Goal: Information Seeking & Learning: Learn about a topic

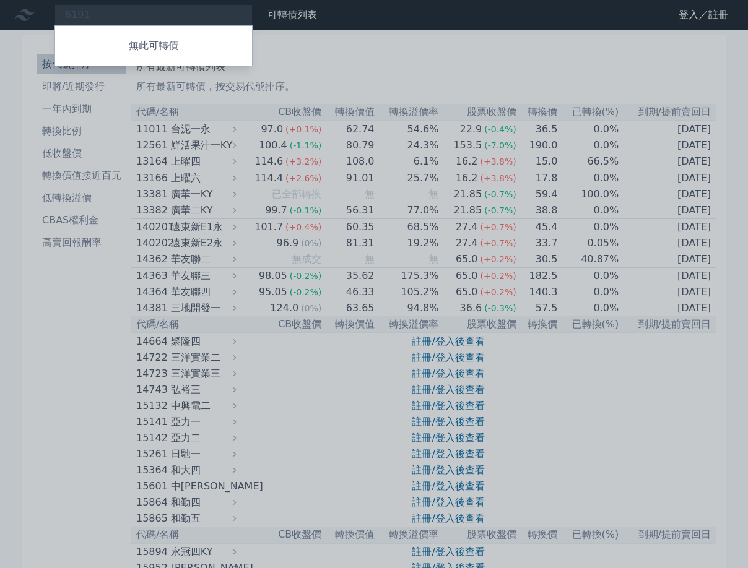
click at [359, 48] on div at bounding box center [374, 284] width 748 height 568
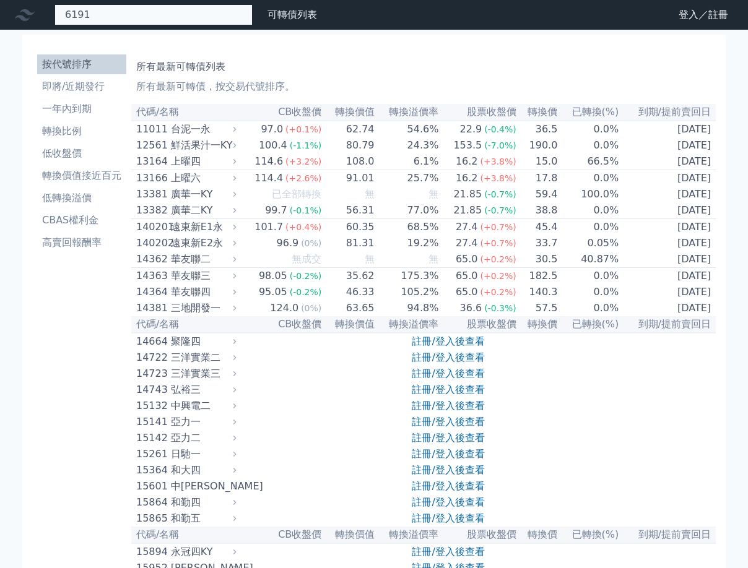
click at [180, 18] on div "6191 無此可轉債" at bounding box center [153, 14] width 198 height 21
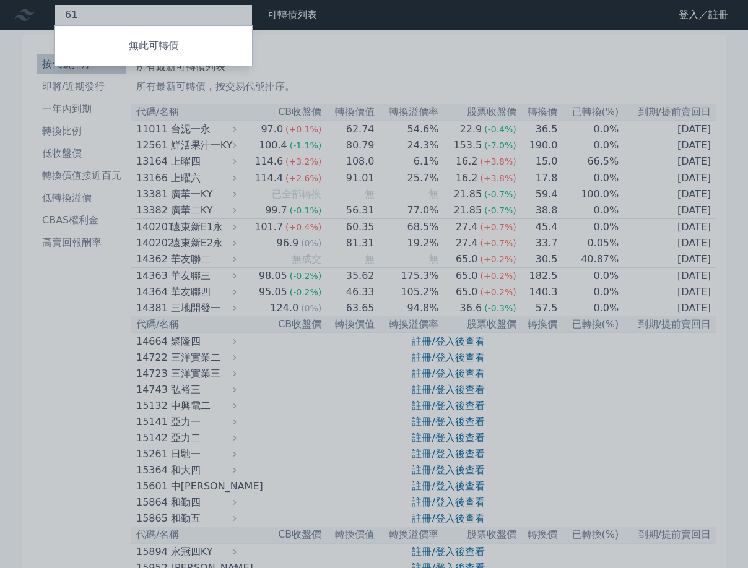
type input "6"
type input "8255"
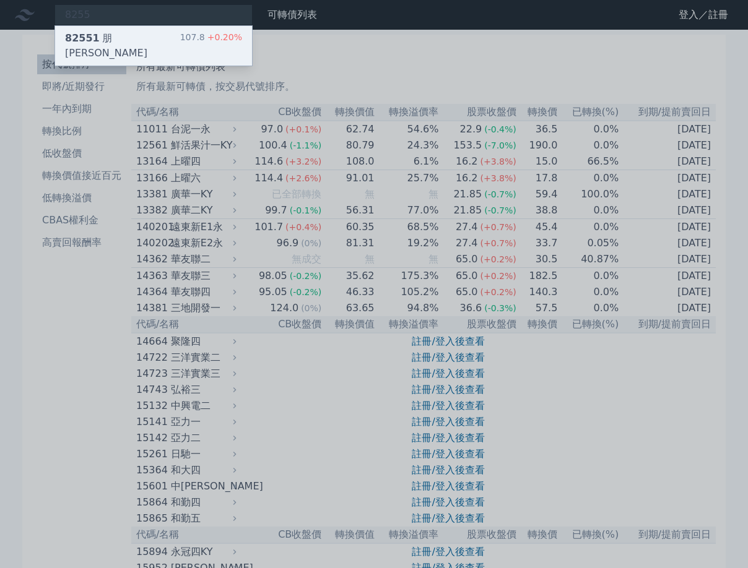
click at [181, 28] on div "82551 朋程一 107.8 +0.20%" at bounding box center [153, 46] width 197 height 40
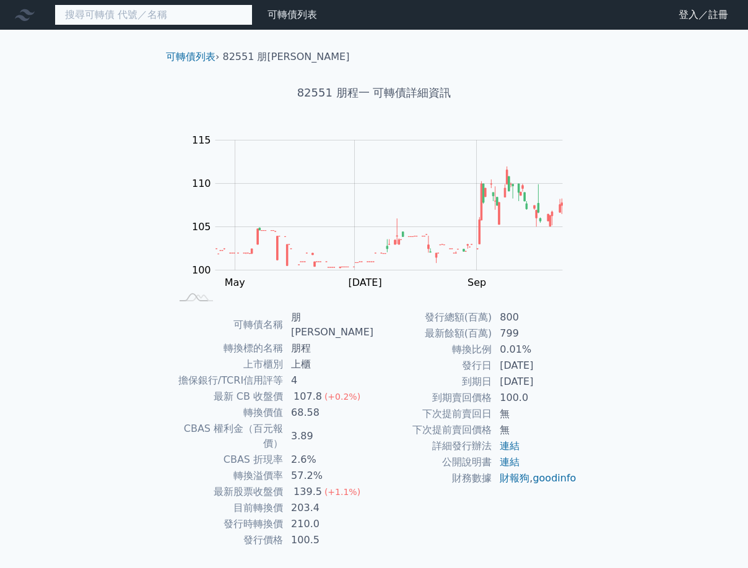
click at [168, 13] on input at bounding box center [153, 14] width 198 height 21
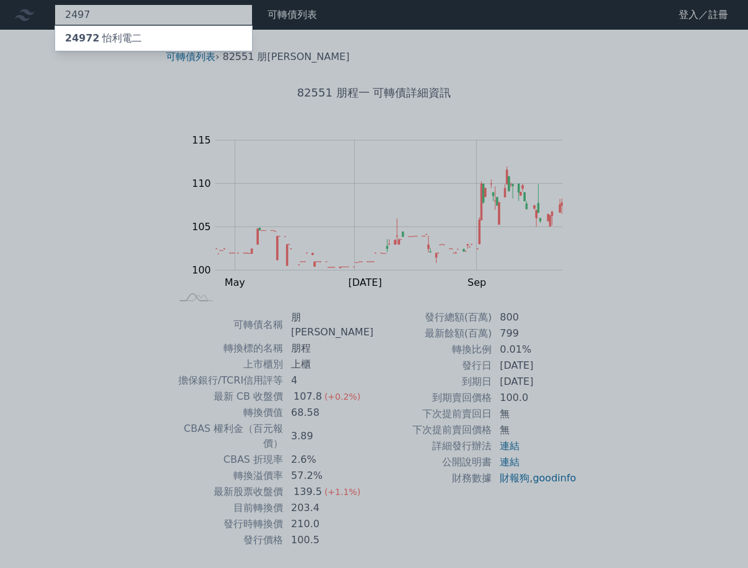
type input "2497"
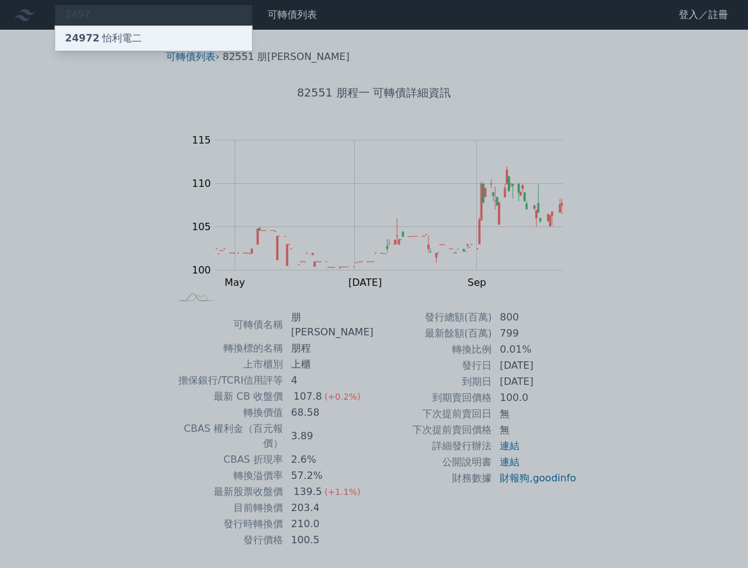
click at [151, 28] on div "24972 怡利電二" at bounding box center [153, 38] width 197 height 25
